Goal: Task Accomplishment & Management: Manage account settings

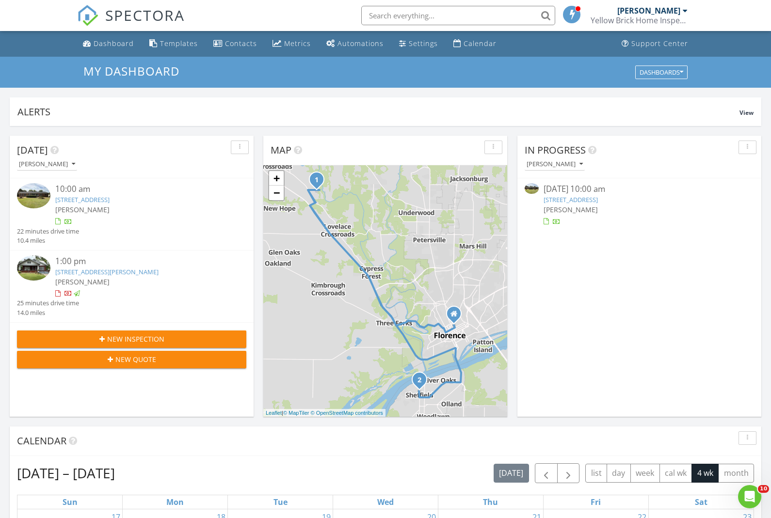
click at [128, 277] on div "[PERSON_NAME]" at bounding box center [141, 282] width 172 height 10
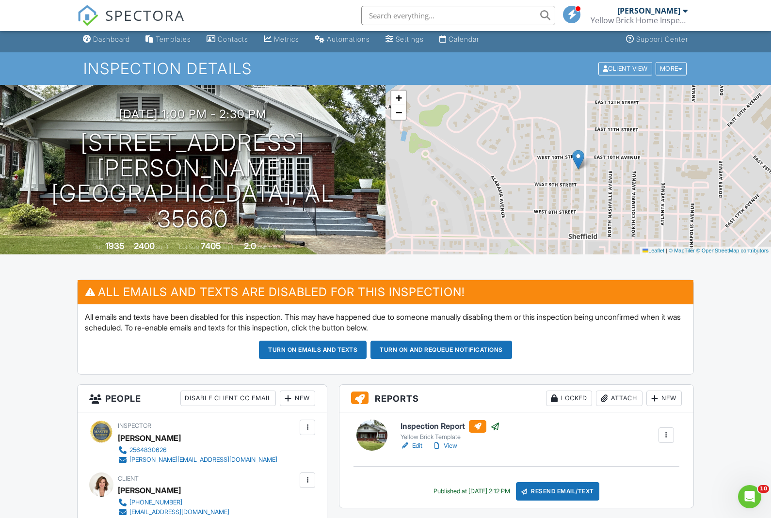
click at [567, 400] on div "Locked" at bounding box center [569, 399] width 46 height 16
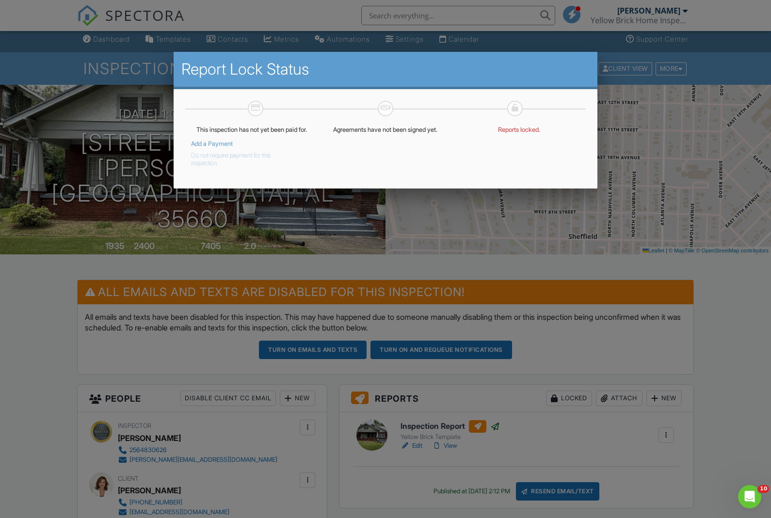
drag, startPoint x: 524, startPoint y: 133, endPoint x: 510, endPoint y: 132, distance: 13.7
click at [524, 133] on p "Reports locked." at bounding box center [519, 130] width 122 height 8
click at [705, 227] on div at bounding box center [385, 276] width 771 height 648
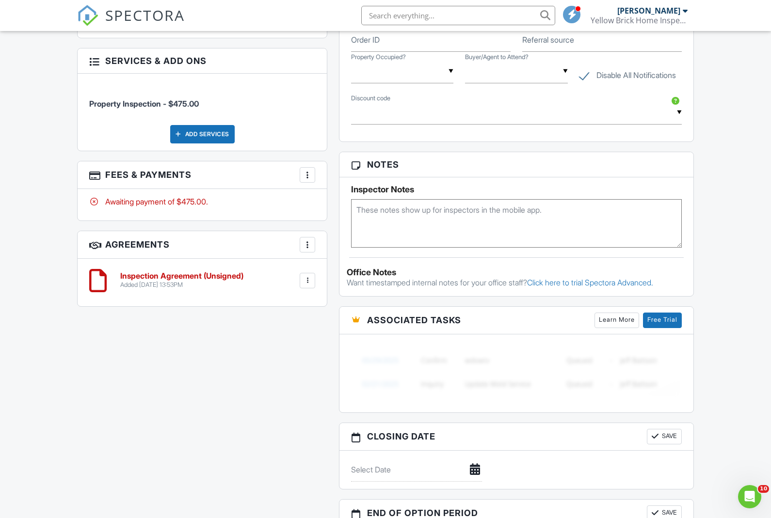
scroll to position [334, 0]
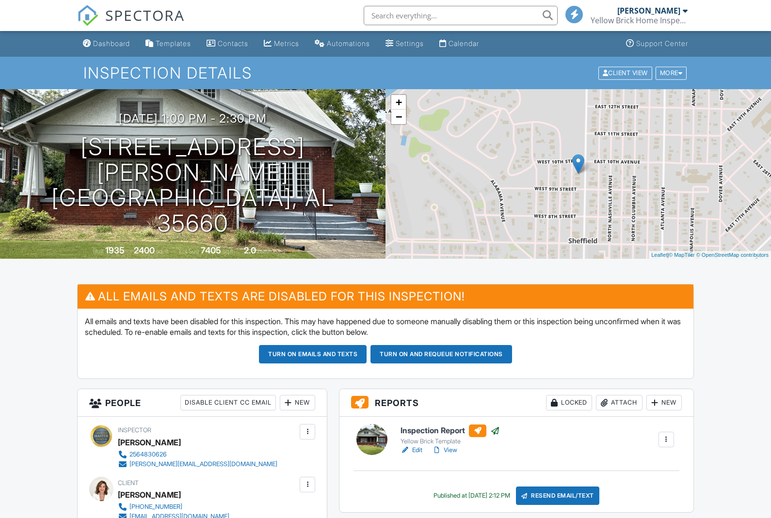
click at [449, 450] on link "View" at bounding box center [444, 451] width 25 height 10
click at [572, 406] on div "Locked" at bounding box center [569, 403] width 46 height 16
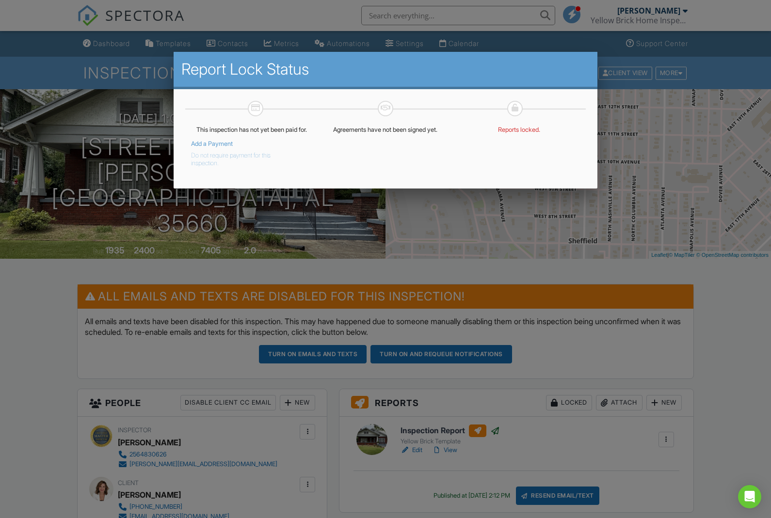
click at [237, 157] on button "Do not require payment for this inspection." at bounding box center [244, 157] width 107 height 19
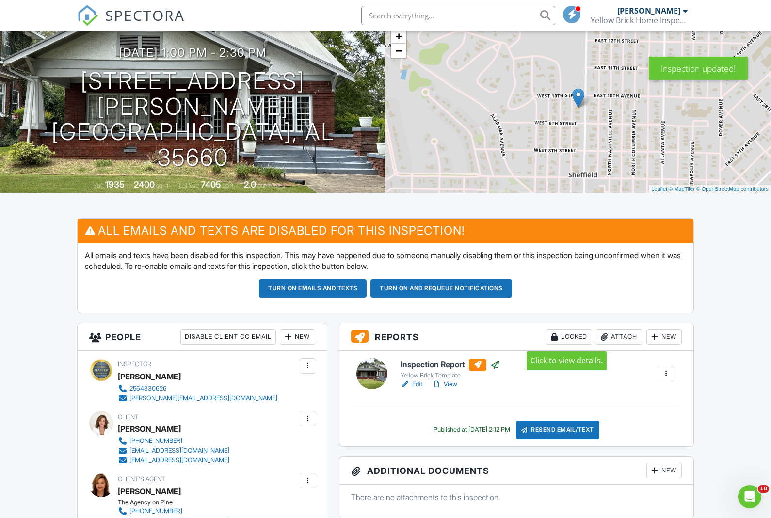
click at [568, 338] on div "Locked" at bounding box center [569, 337] width 46 height 16
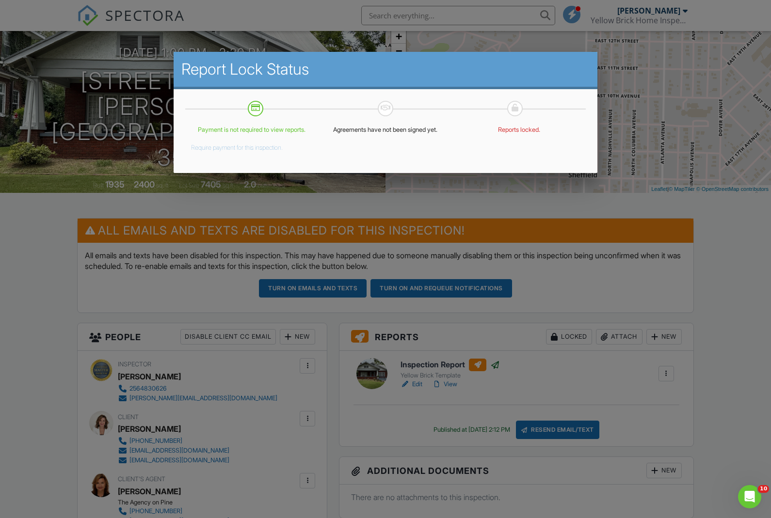
click at [726, 272] on div at bounding box center [385, 276] width 771 height 648
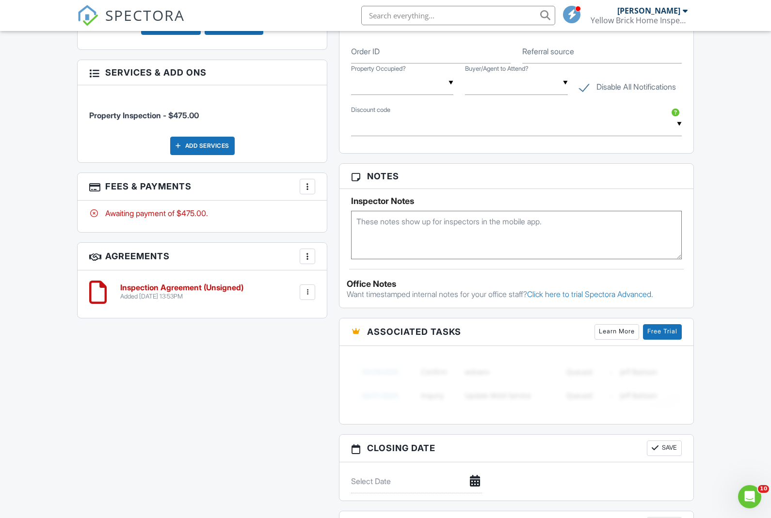
scroll to position [564, 0]
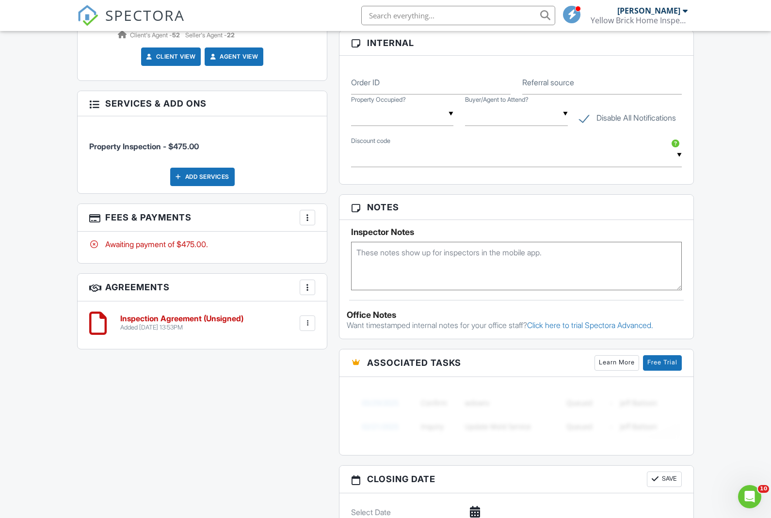
click at [308, 216] on div at bounding box center [308, 218] width 10 height 10
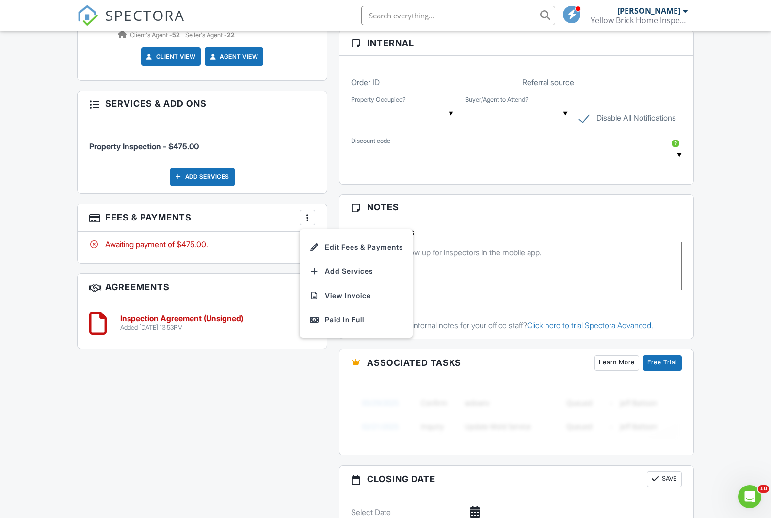
click at [224, 399] on div "All emails and texts are disabled for this inspection! All emails and texts hav…" at bounding box center [385, 169] width 628 height 899
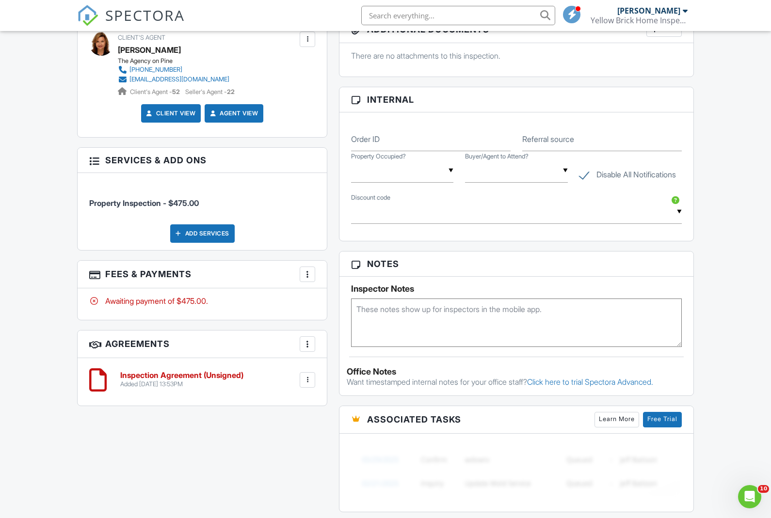
scroll to position [505, 0]
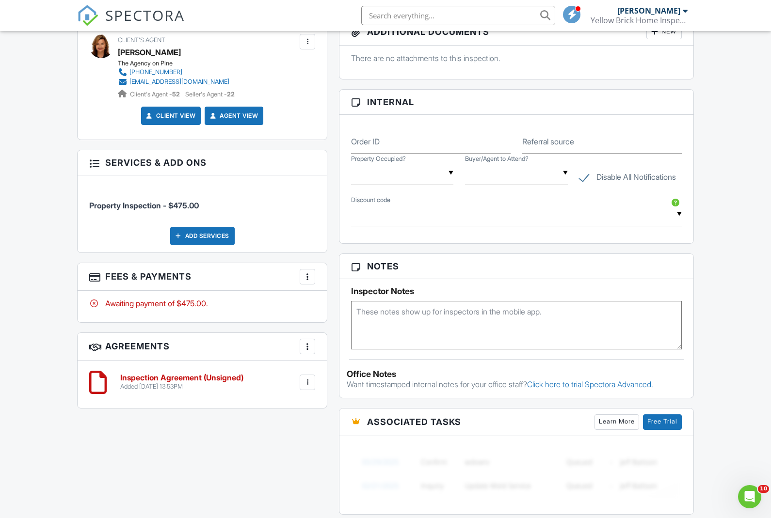
click at [209, 236] on div "Add Services" at bounding box center [202, 236] width 64 height 18
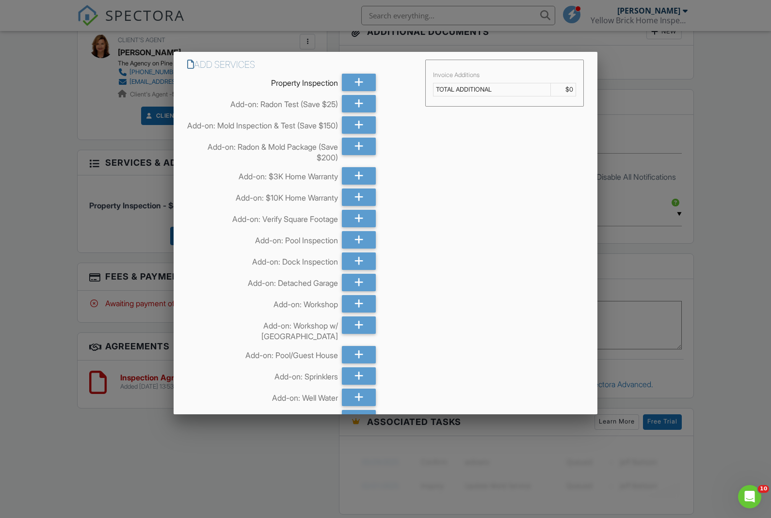
click at [707, 240] on div at bounding box center [385, 276] width 771 height 648
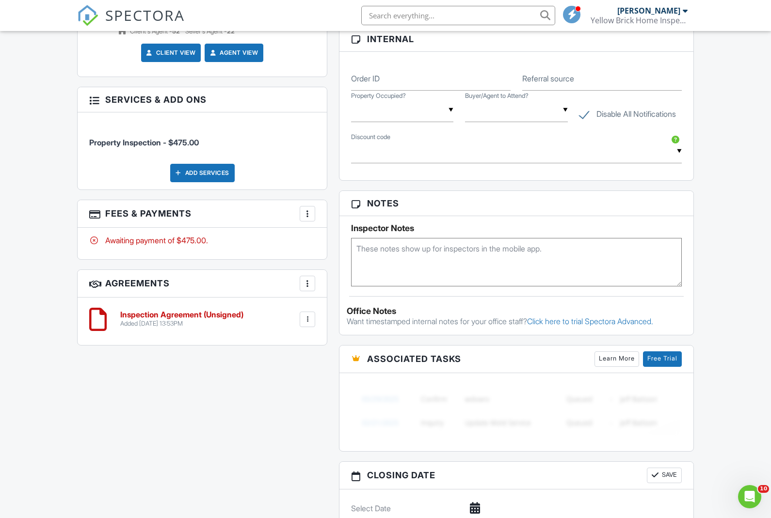
scroll to position [577, 0]
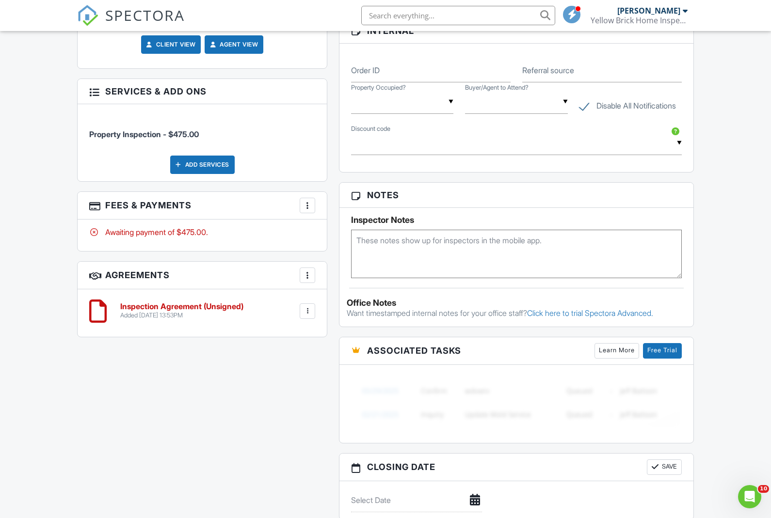
click at [309, 206] on div at bounding box center [308, 206] width 10 height 10
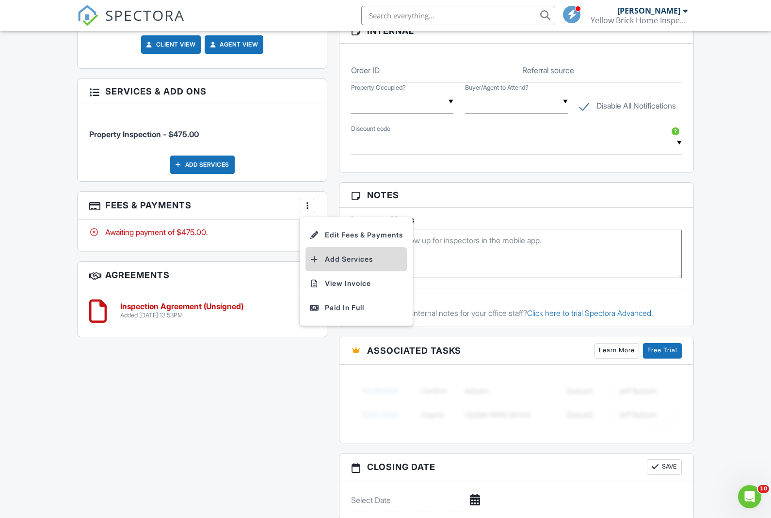
click at [337, 258] on li "Add Services" at bounding box center [355, 259] width 101 height 24
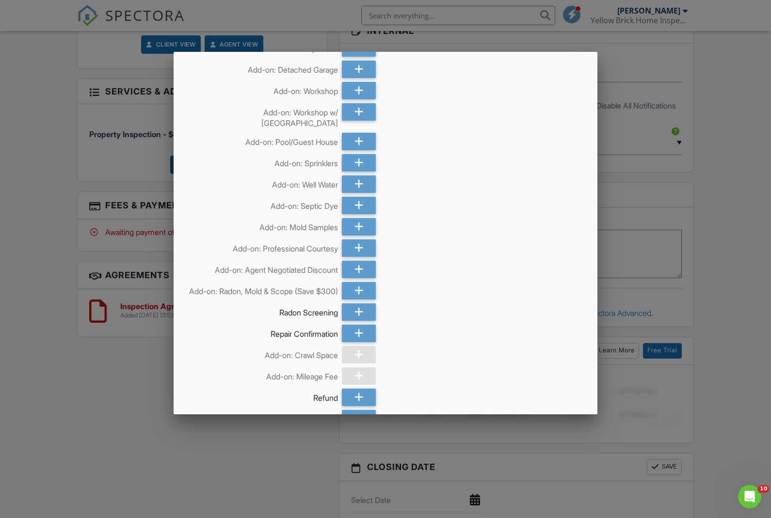
scroll to position [213, 0]
click at [362, 246] on icon at bounding box center [358, 248] width 9 height 17
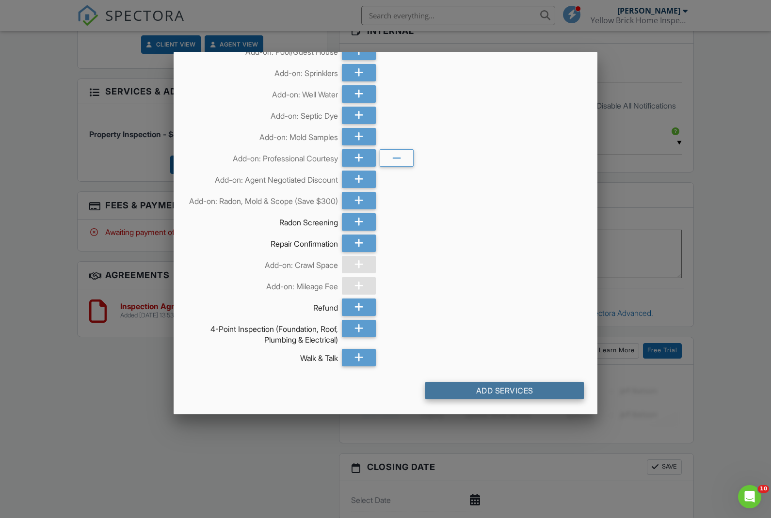
scroll to position [310, 0]
click at [507, 394] on div "Add Services" at bounding box center [504, 390] width 159 height 17
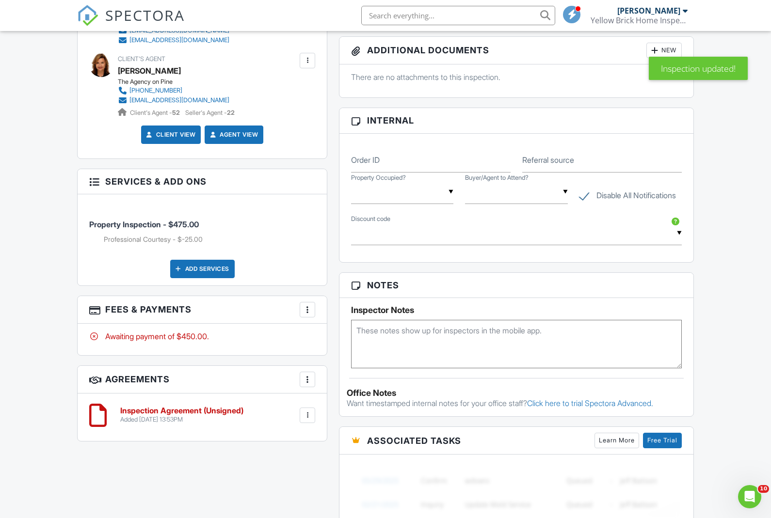
scroll to position [596, 0]
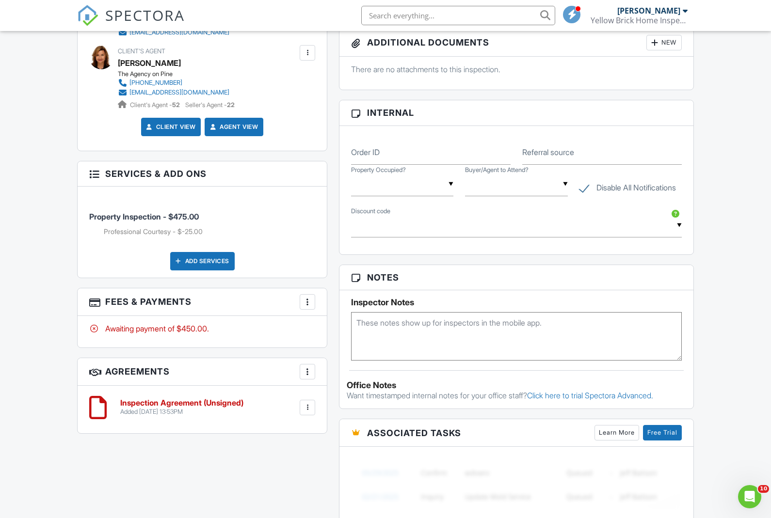
click at [308, 298] on div at bounding box center [308, 302] width 10 height 10
click at [321, 327] on li "Edit Fees & Payments" at bounding box center [355, 332] width 101 height 24
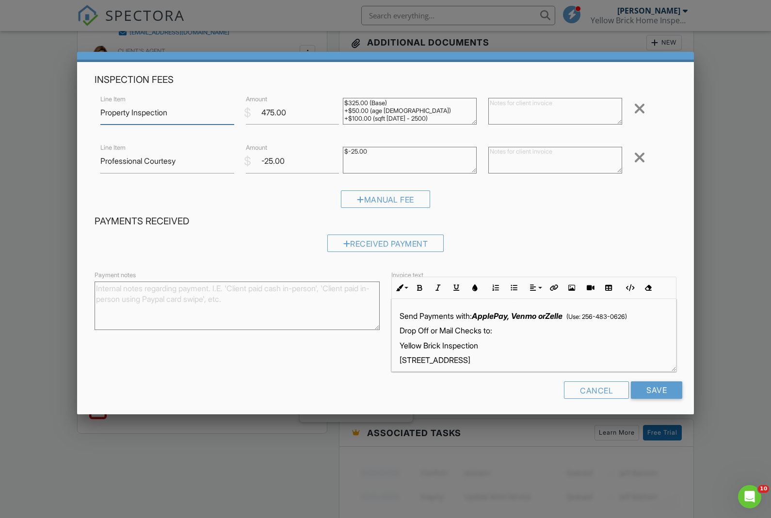
scroll to position [28, 0]
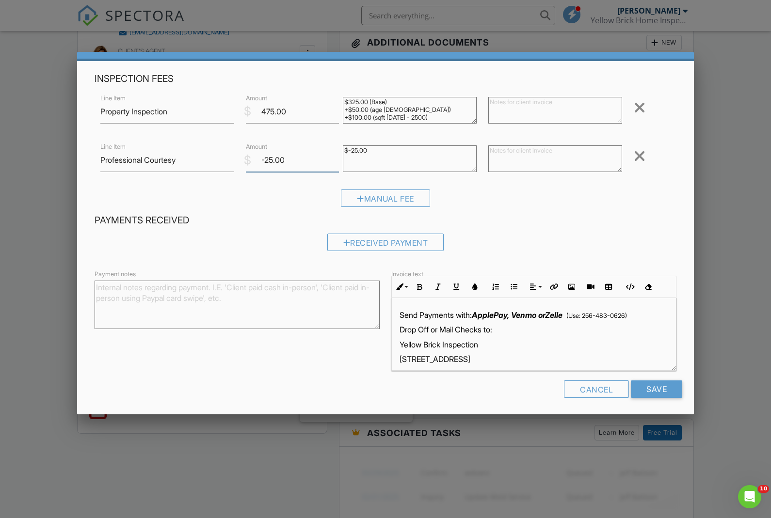
click at [273, 157] on input "-25.00" at bounding box center [292, 160] width 93 height 24
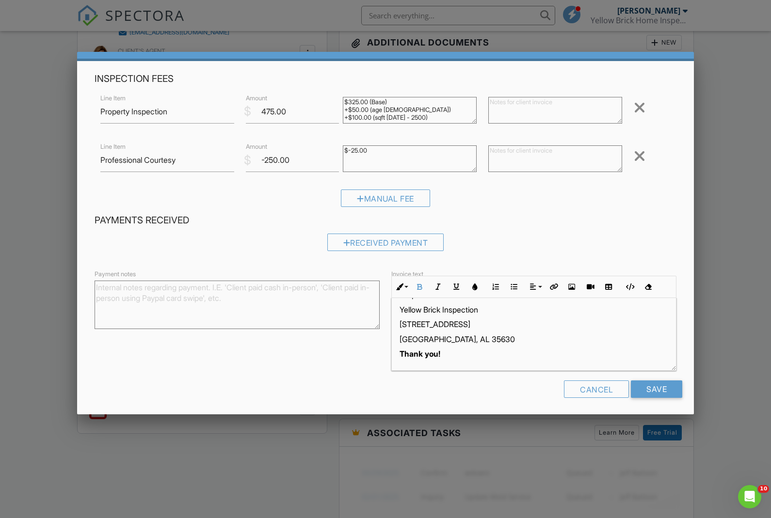
scroll to position [34, 0]
click at [273, 161] on input "-250.00" at bounding box center [292, 160] width 93 height 24
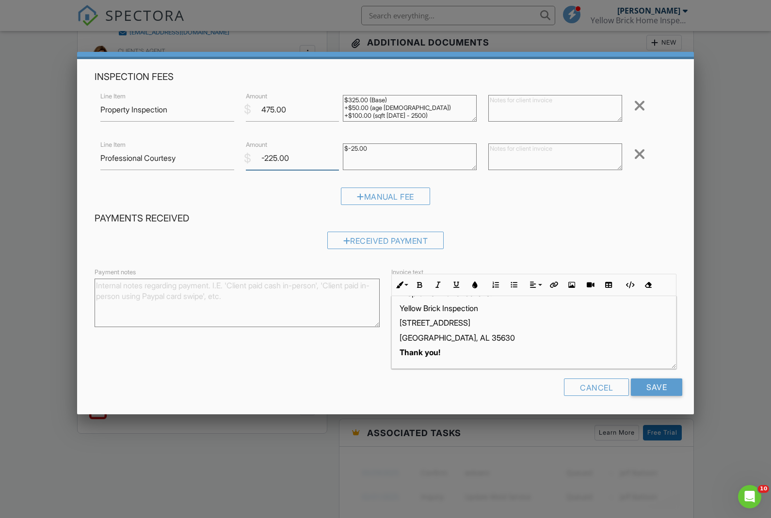
scroll to position [30, 0]
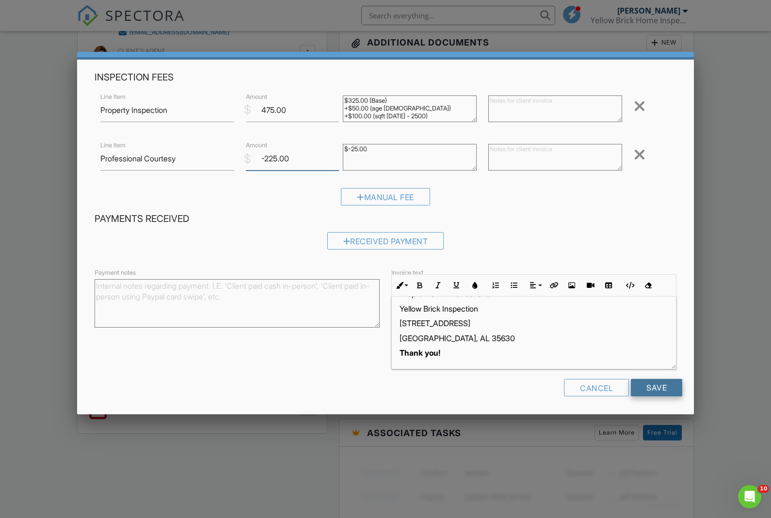
type input "-225.00"
click at [655, 390] on input "Save" at bounding box center [656, 387] width 51 height 17
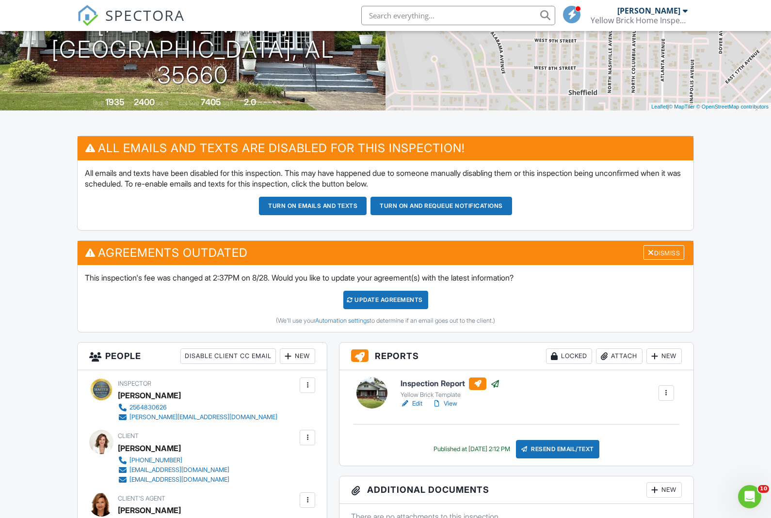
scroll to position [147, 0]
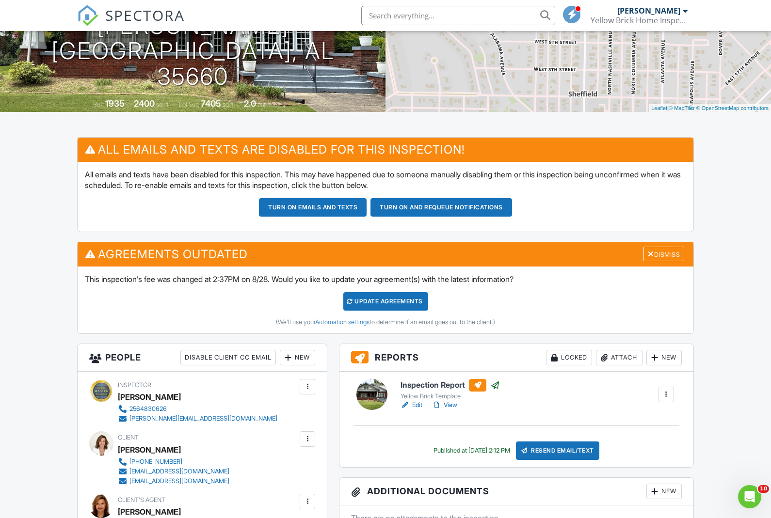
click at [391, 303] on div "Update Agreements" at bounding box center [385, 301] width 85 height 18
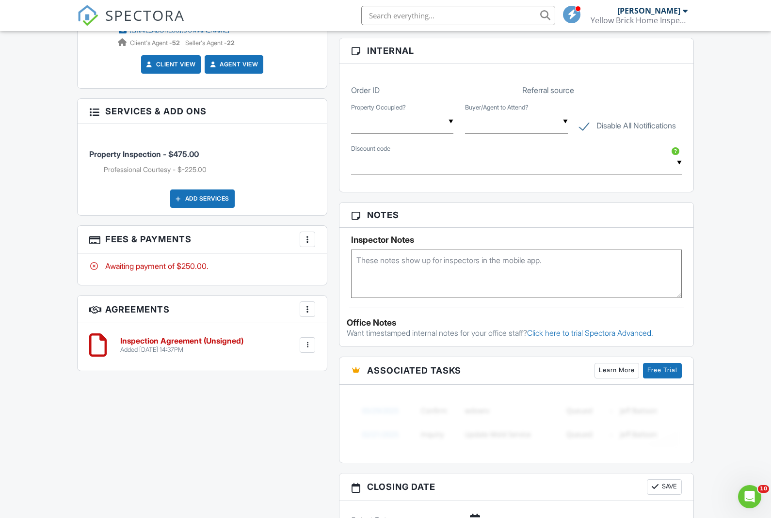
scroll to position [553, 0]
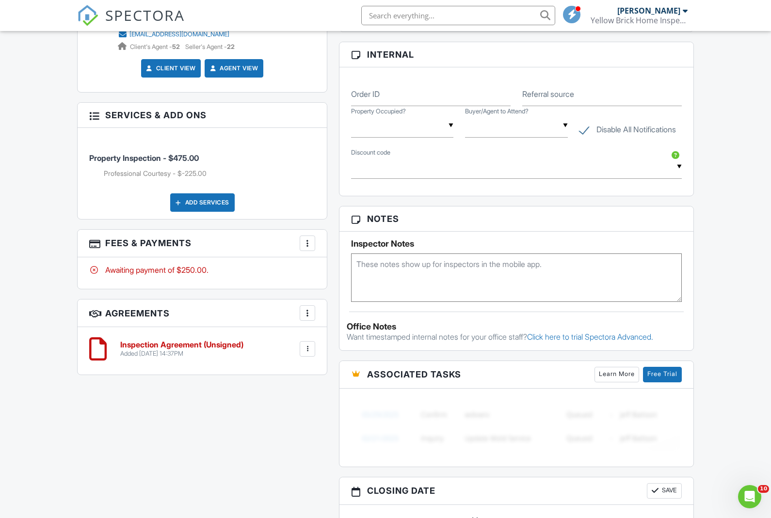
click at [305, 311] on div at bounding box center [308, 313] width 10 height 10
click at [224, 358] on div "Inspection Agreement (Unsigned) Added 08/28/2025 14:37PM Edit File Delete Downl…" at bounding box center [202, 349] width 226 height 29
click at [307, 349] on div at bounding box center [308, 349] width 10 height 10
click at [286, 422] on li "Delete" at bounding box center [281, 424] width 55 height 24
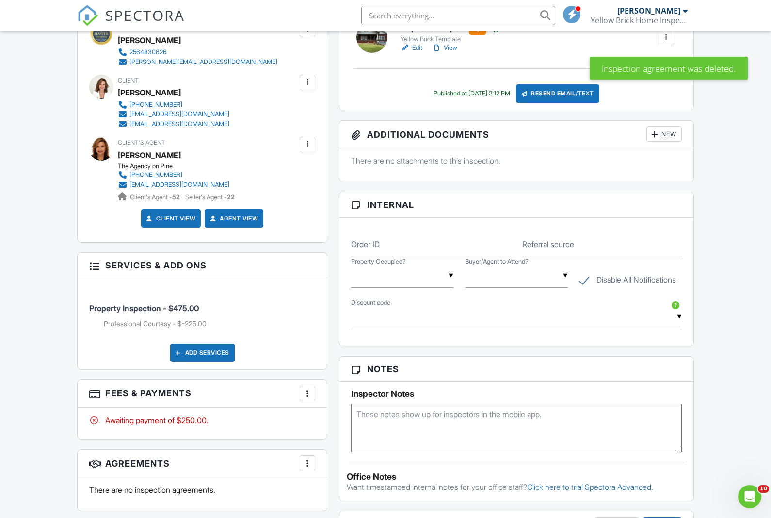
click at [306, 392] on div at bounding box center [308, 394] width 10 height 10
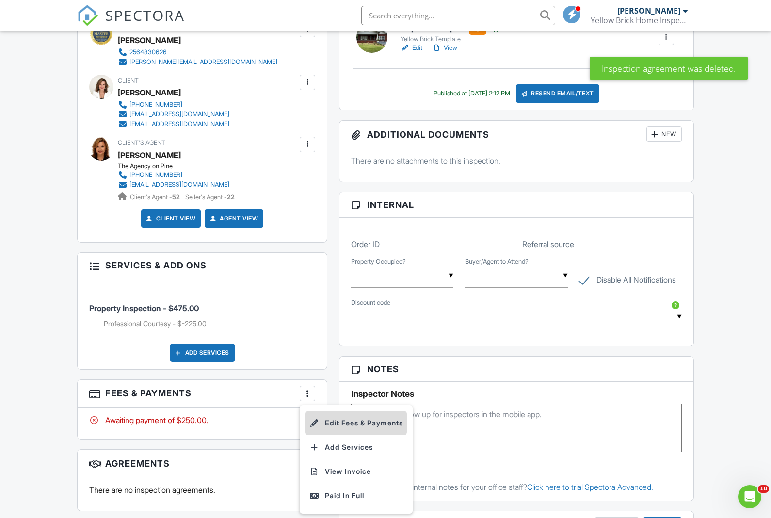
click at [332, 428] on li "Edit Fees & Payments" at bounding box center [355, 423] width 101 height 24
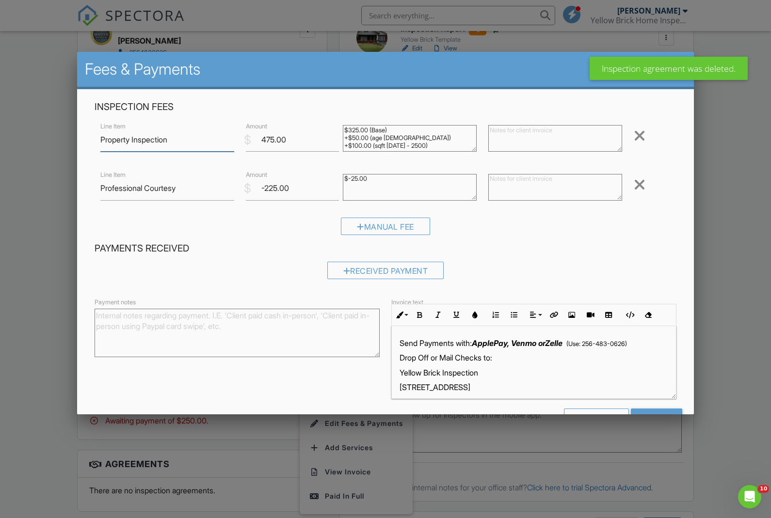
scroll to position [402, 0]
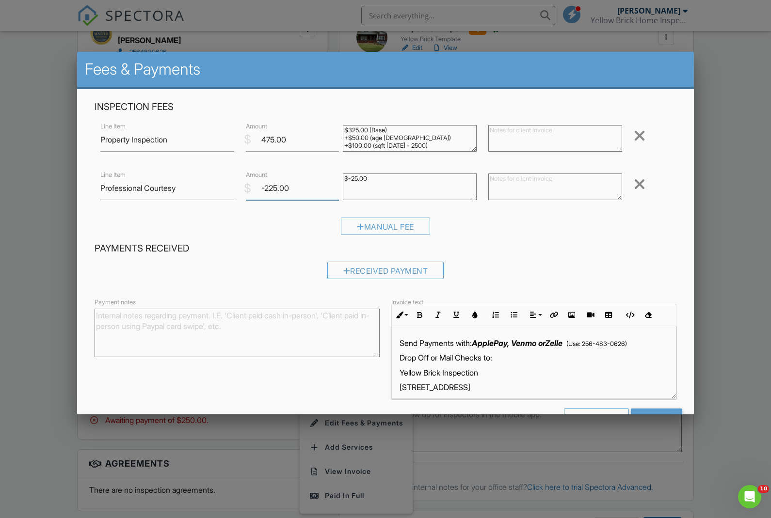
click at [279, 187] on input "-225.00" at bounding box center [292, 189] width 93 height 24
type input "-475.00"
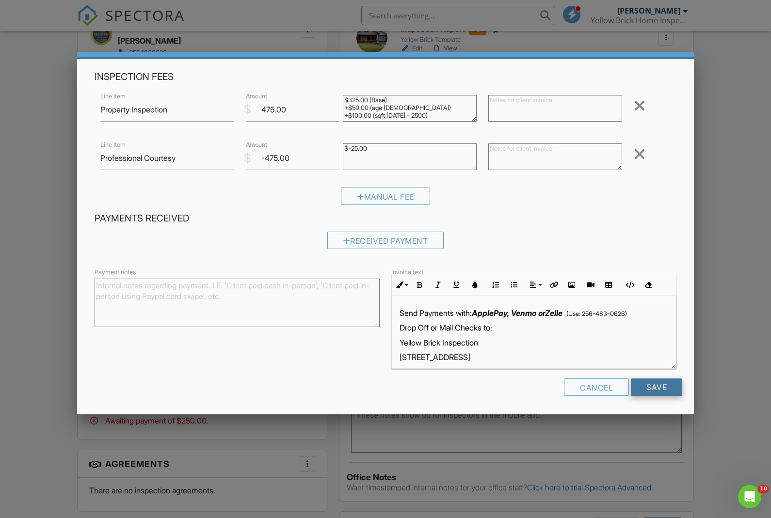
scroll to position [30, 0]
click at [662, 382] on input "Save" at bounding box center [656, 387] width 51 height 17
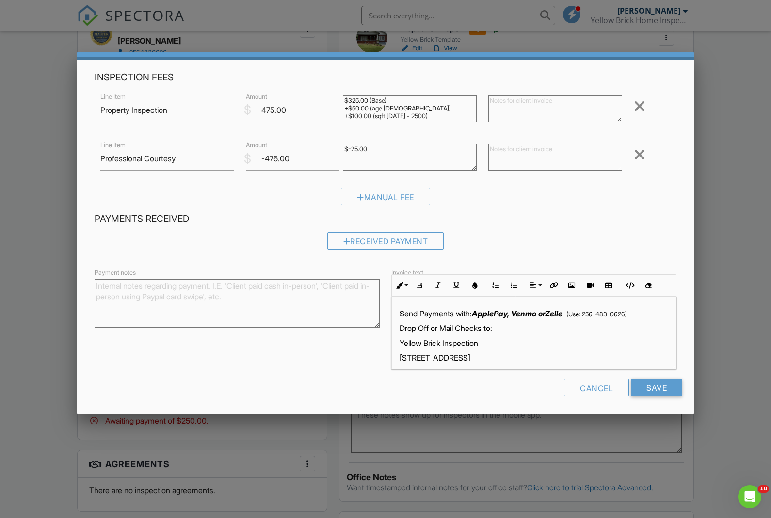
scroll to position [402, 0]
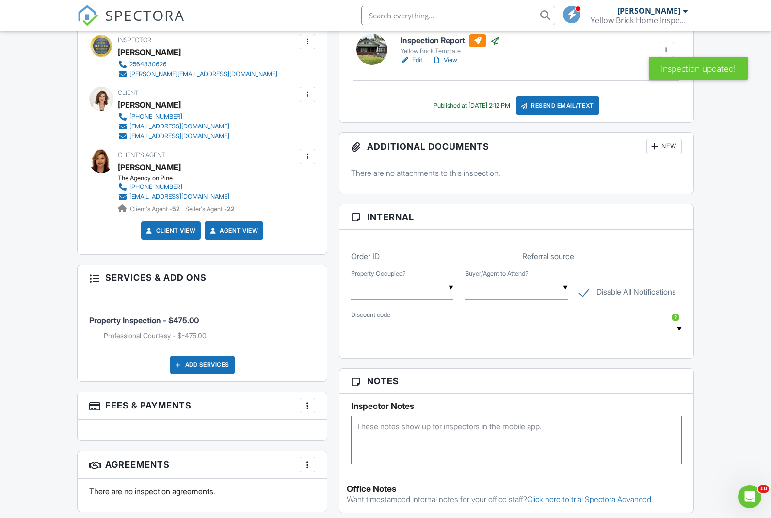
scroll to position [415, 0]
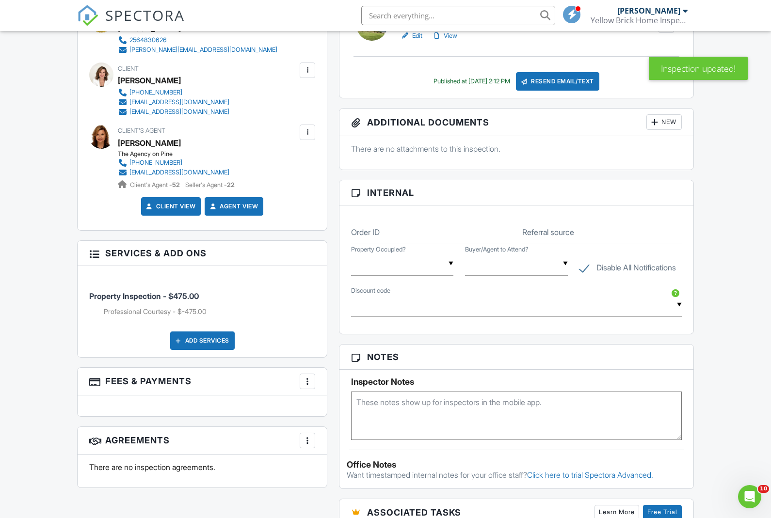
click at [307, 381] on div at bounding box center [308, 382] width 10 height 10
click at [326, 409] on li "Edit Fees & Payments" at bounding box center [355, 411] width 101 height 24
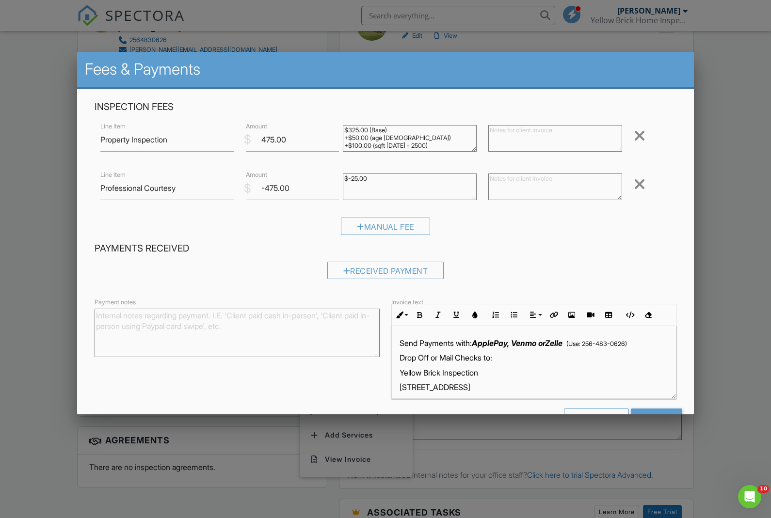
click at [641, 134] on div at bounding box center [640, 136] width 12 height 16
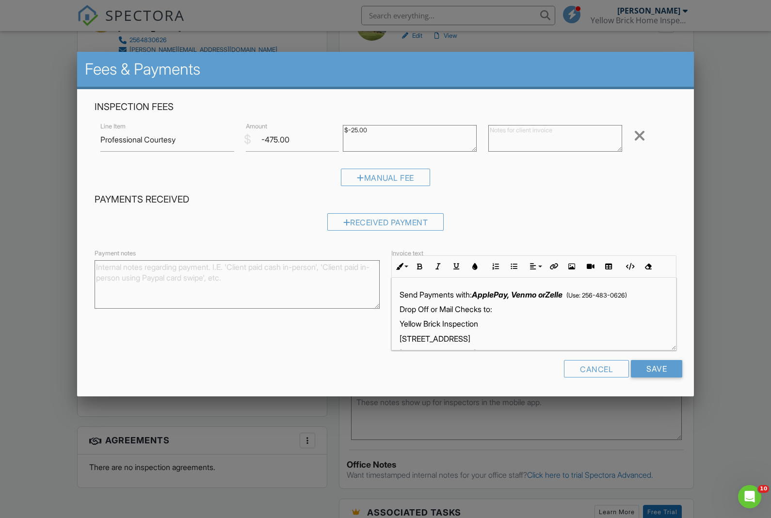
click at [642, 136] on div at bounding box center [640, 136] width 12 height 16
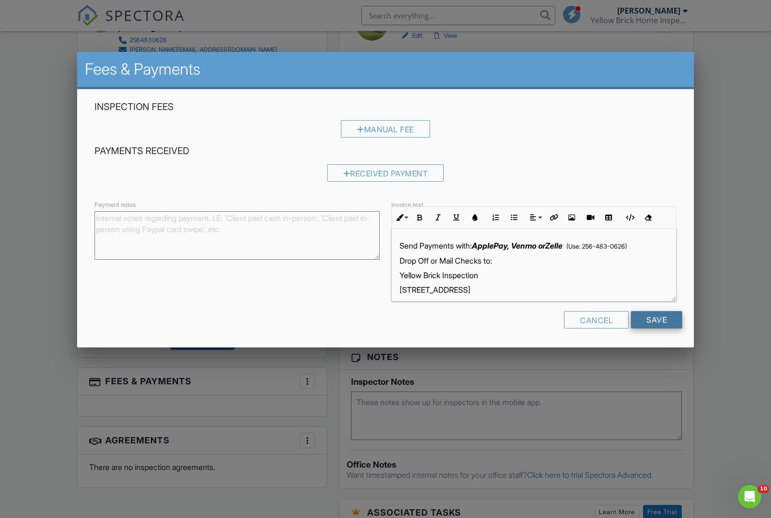
click at [657, 324] on input "Save" at bounding box center [656, 319] width 51 height 17
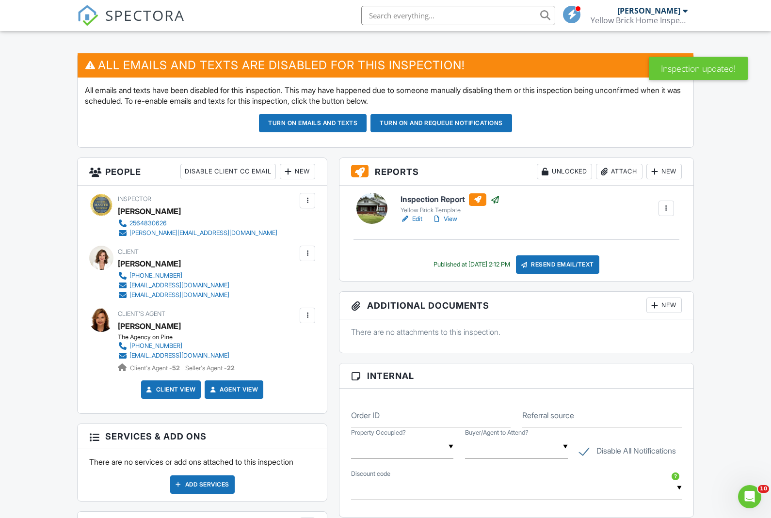
scroll to position [228, 0]
